Goal: Information Seeking & Learning: Learn about a topic

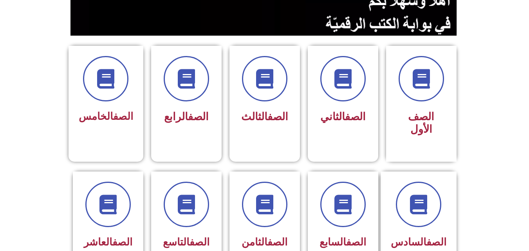
scroll to position [177, 0]
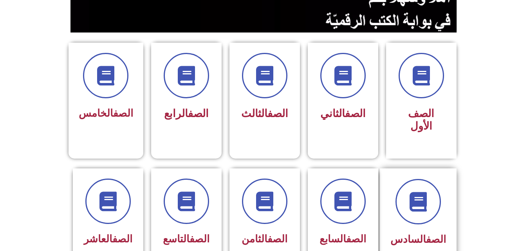
click at [415, 211] on div at bounding box center [418, 201] width 56 height 45
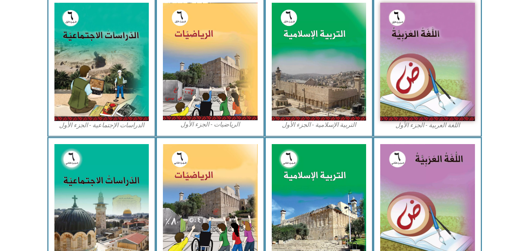
scroll to position [447, 0]
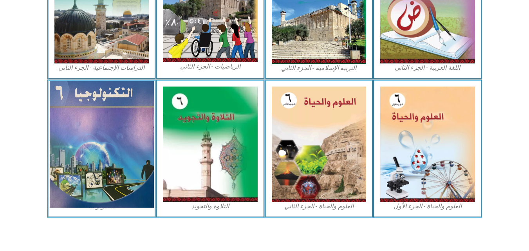
click at [94, 148] on img at bounding box center [101, 144] width 104 height 127
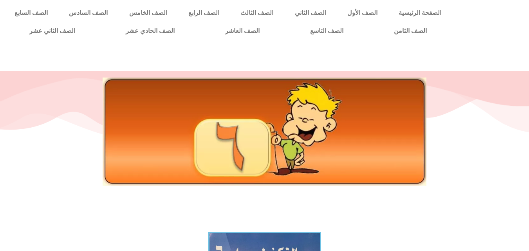
scroll to position [220, 0]
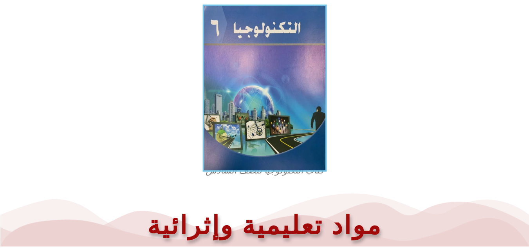
click at [296, 81] on img at bounding box center [264, 88] width 124 height 167
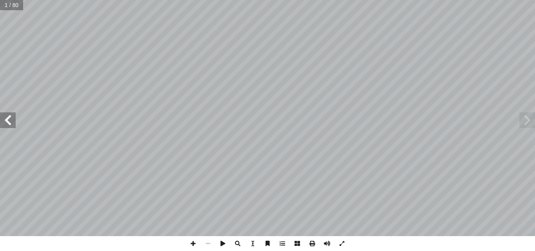
click at [0, 116] on span at bounding box center [8, 120] width 16 height 16
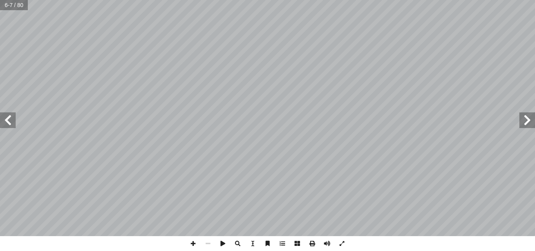
click at [0, 116] on span at bounding box center [8, 120] width 16 height 16
click at [198, 242] on span at bounding box center [193, 243] width 15 height 15
click at [8, 119] on span at bounding box center [8, 120] width 16 height 16
click at [15, 124] on span at bounding box center [8, 120] width 16 height 16
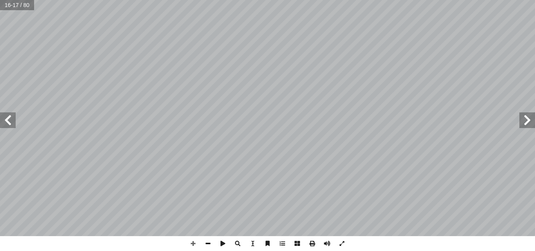
click at [206, 247] on span at bounding box center [207, 243] width 15 height 15
click at [534, 125] on span at bounding box center [527, 120] width 16 height 16
click at [194, 244] on span at bounding box center [193, 243] width 15 height 15
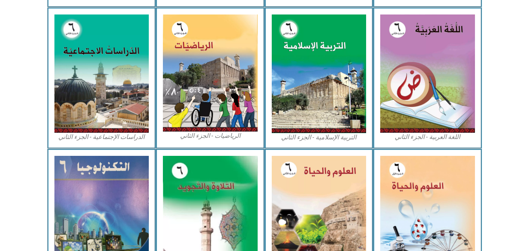
scroll to position [447, 0]
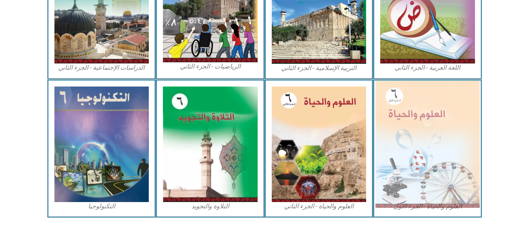
click at [435, 127] on img at bounding box center [427, 144] width 104 height 127
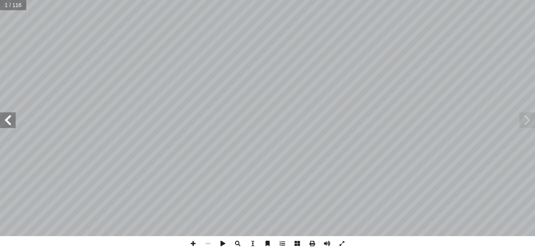
click at [4, 117] on span at bounding box center [8, 120] width 16 height 16
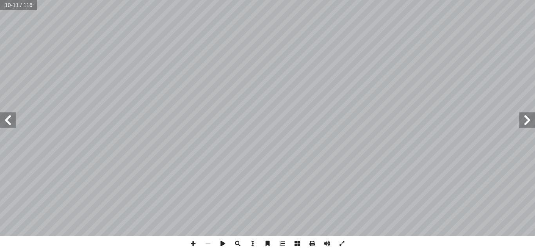
click at [13, 121] on span at bounding box center [8, 120] width 16 height 16
click at [12, 120] on span at bounding box center [8, 120] width 16 height 16
